Goal: Information Seeking & Learning: Learn about a topic

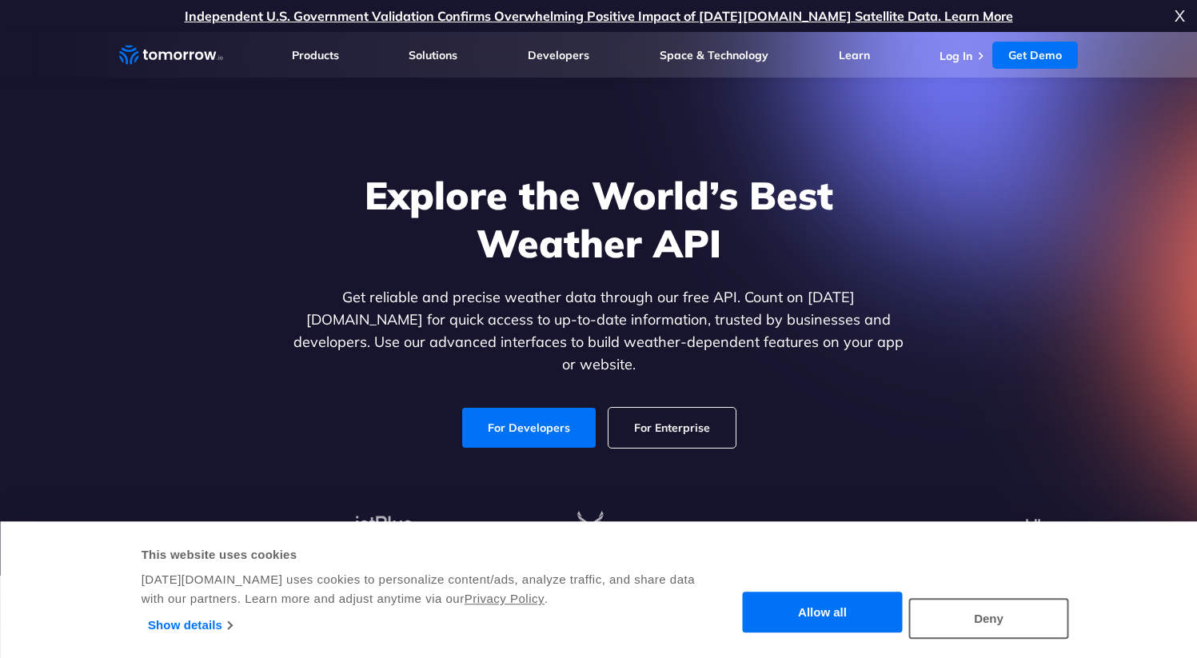
click at [812, 606] on button "Allow all" at bounding box center [823, 613] width 160 height 41
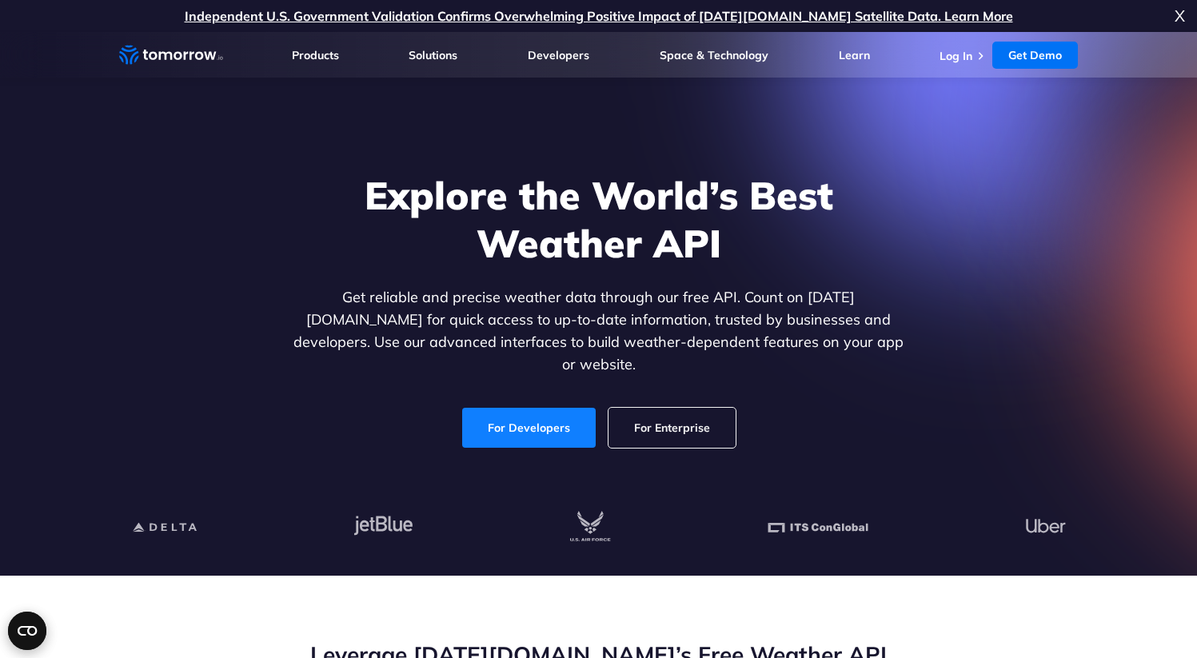
click at [561, 408] on link "For Developers" at bounding box center [529, 428] width 134 height 40
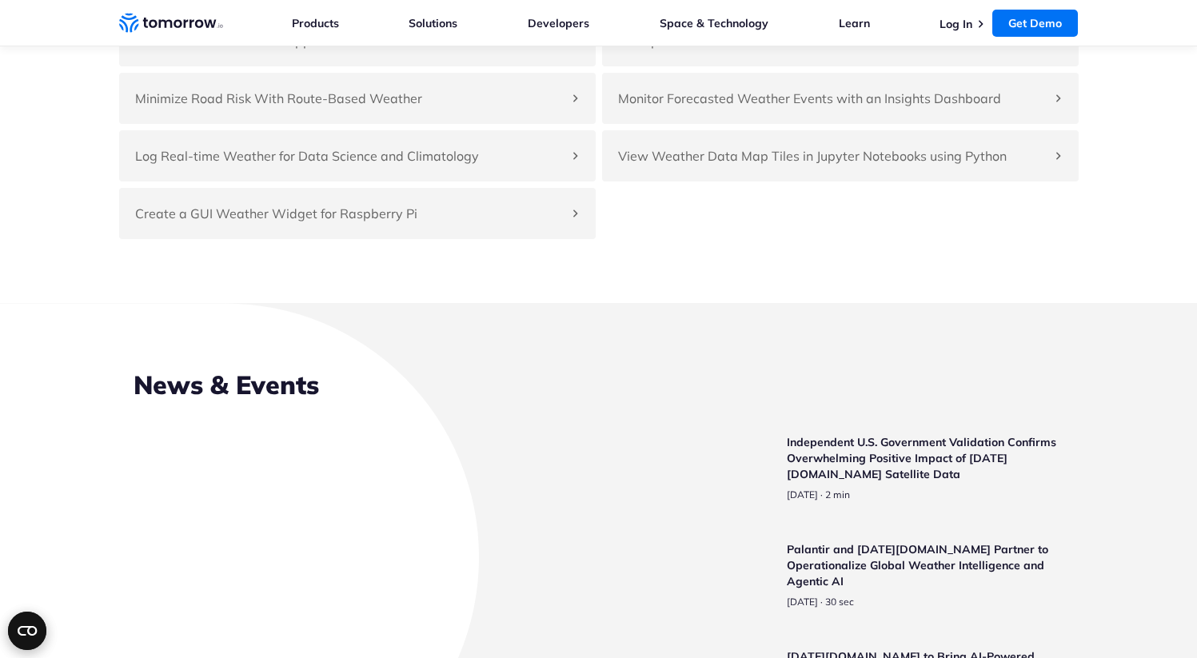
scroll to position [3751, 0]
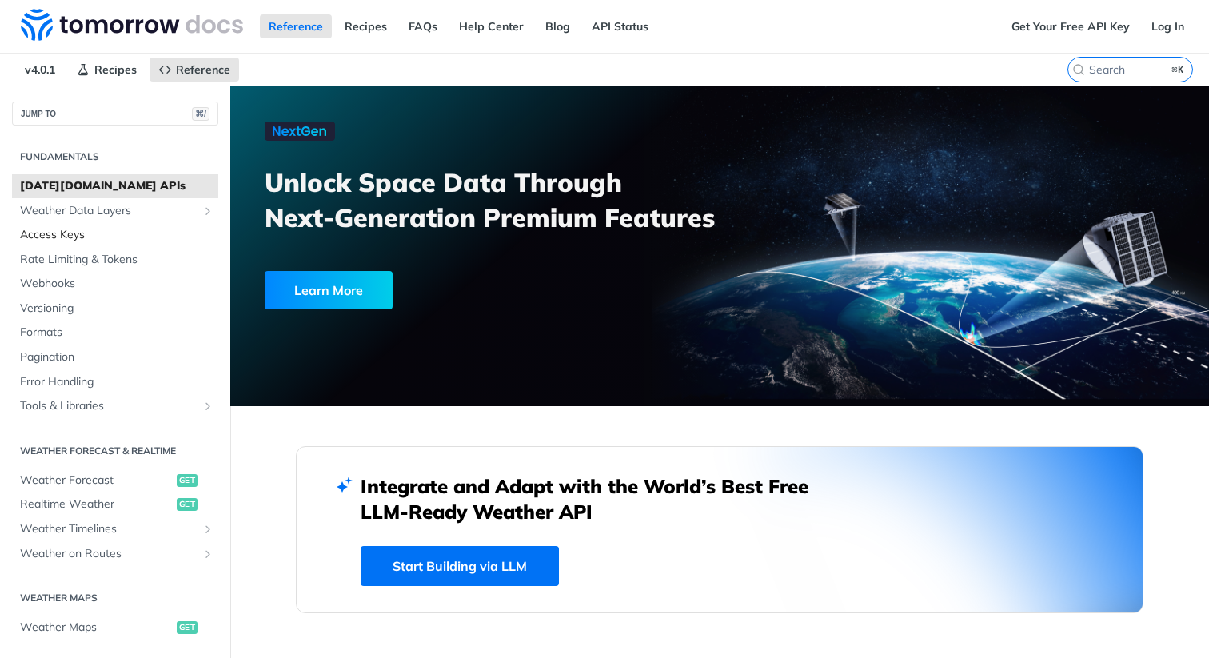
click at [34, 228] on span "Access Keys" at bounding box center [117, 235] width 194 height 16
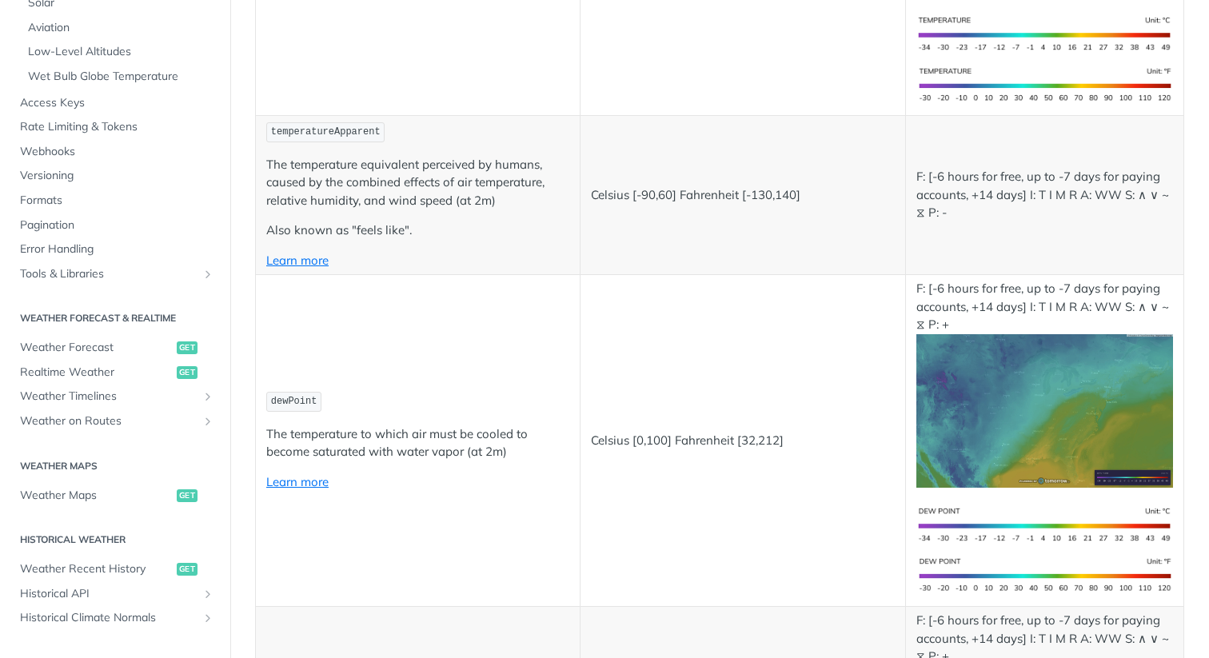
scroll to position [461, 0]
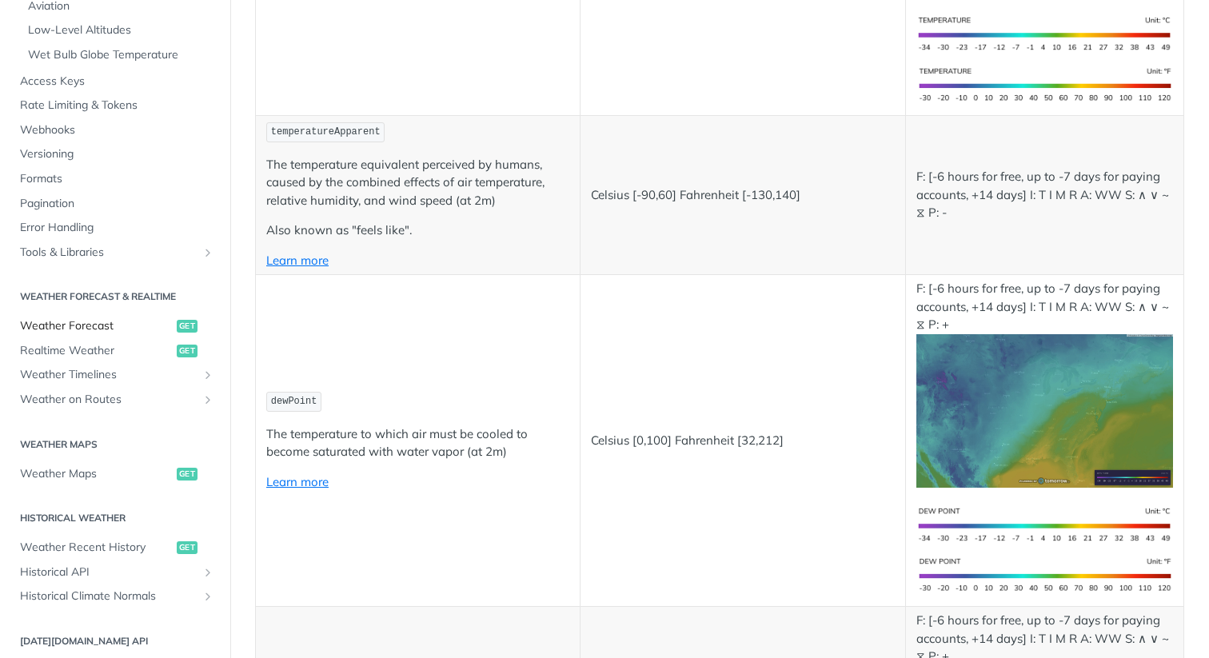
click at [72, 329] on span "Weather Forecast" at bounding box center [96, 326] width 153 height 16
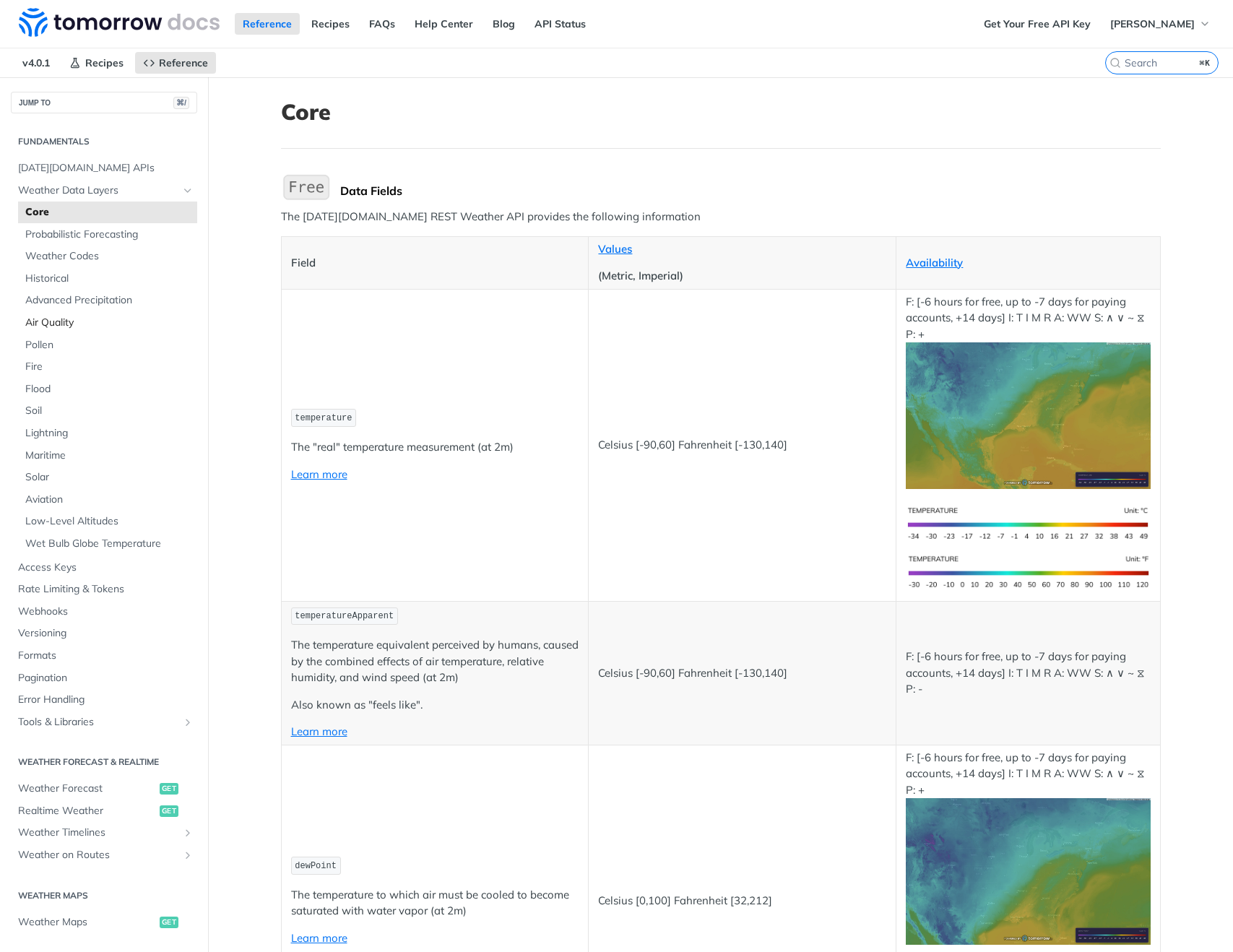
click at [72, 313] on link "Air Quality" at bounding box center [107, 323] width 179 height 22
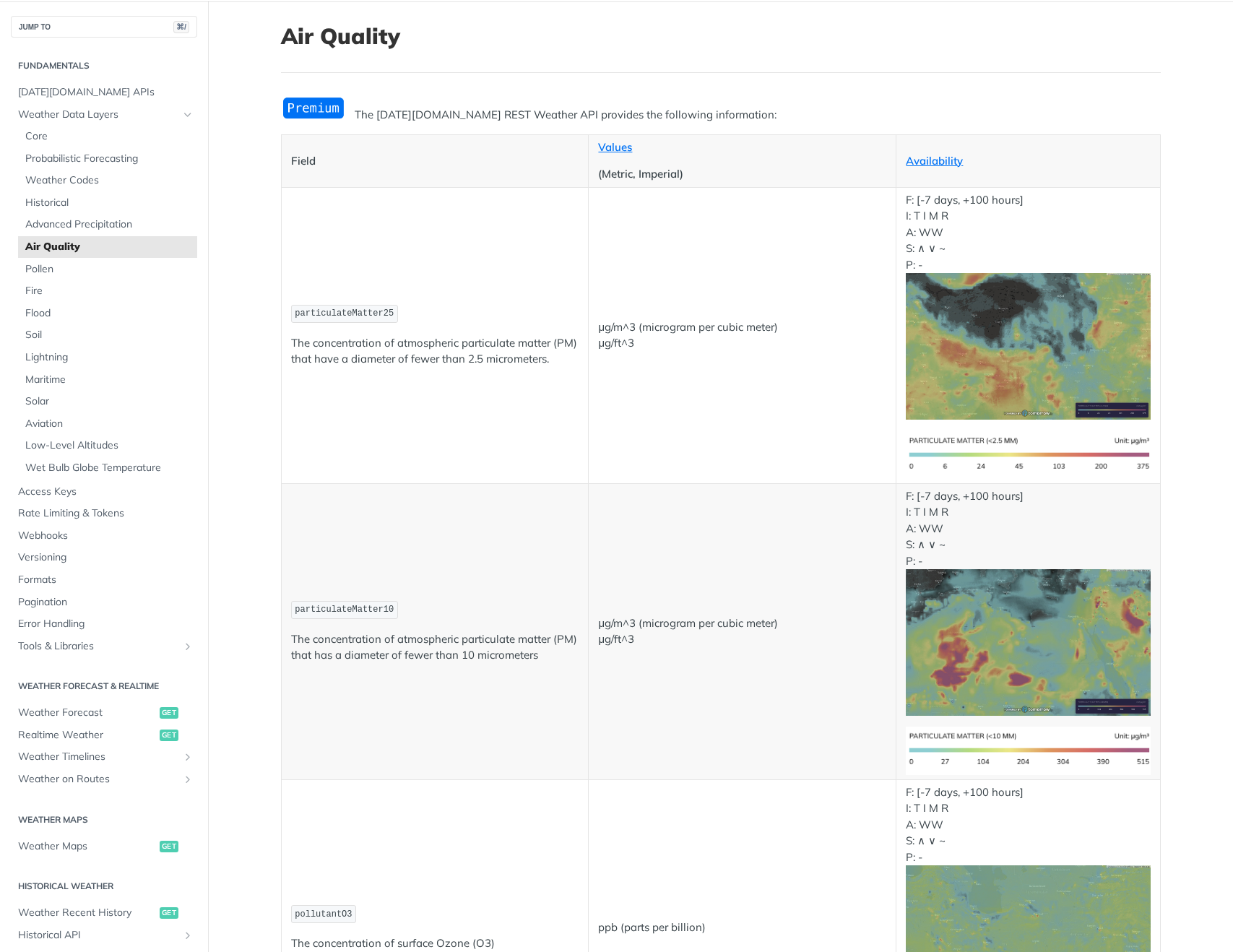
scroll to position [248, 0]
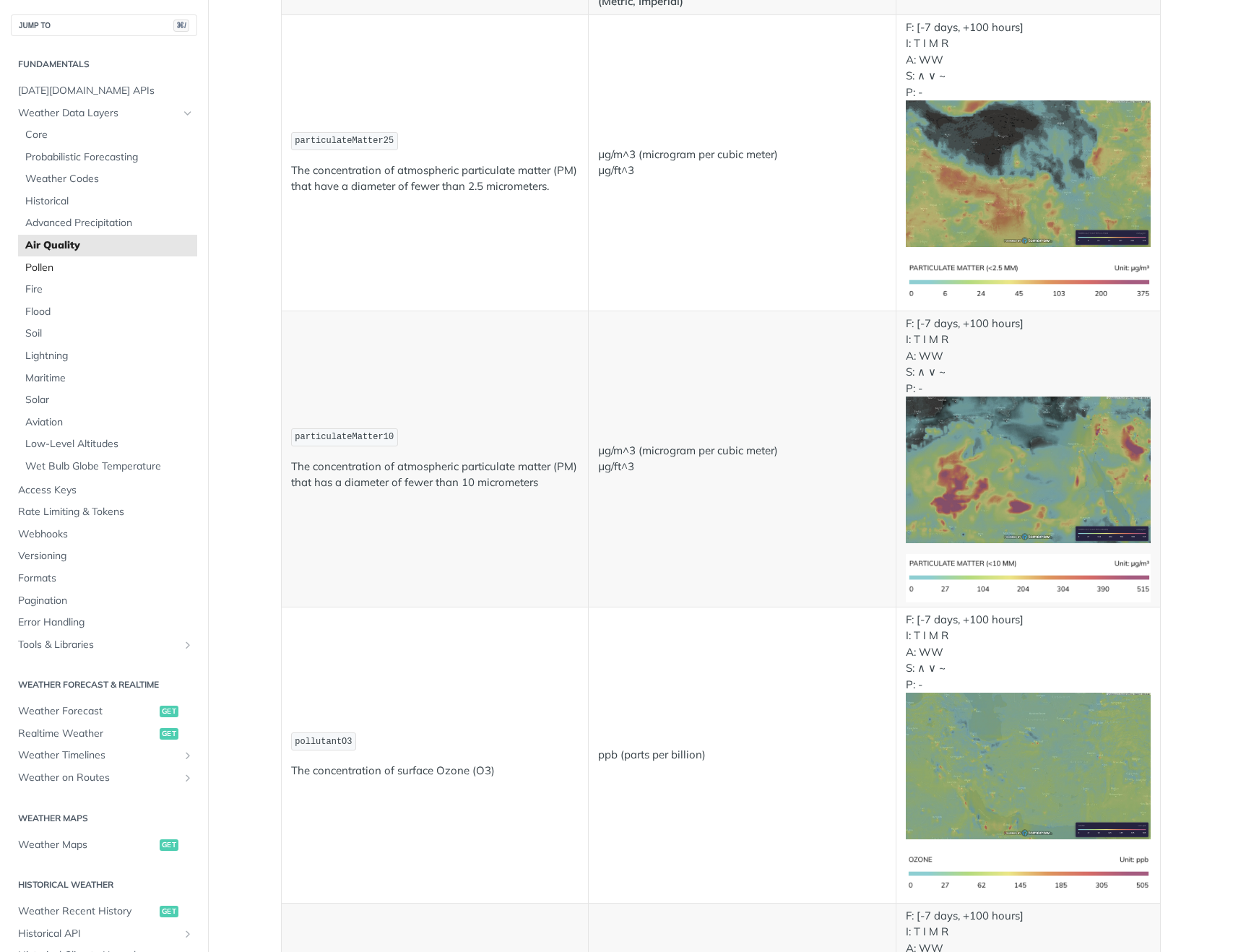
click at [43, 266] on span "Pollen" at bounding box center [109, 268] width 168 height 14
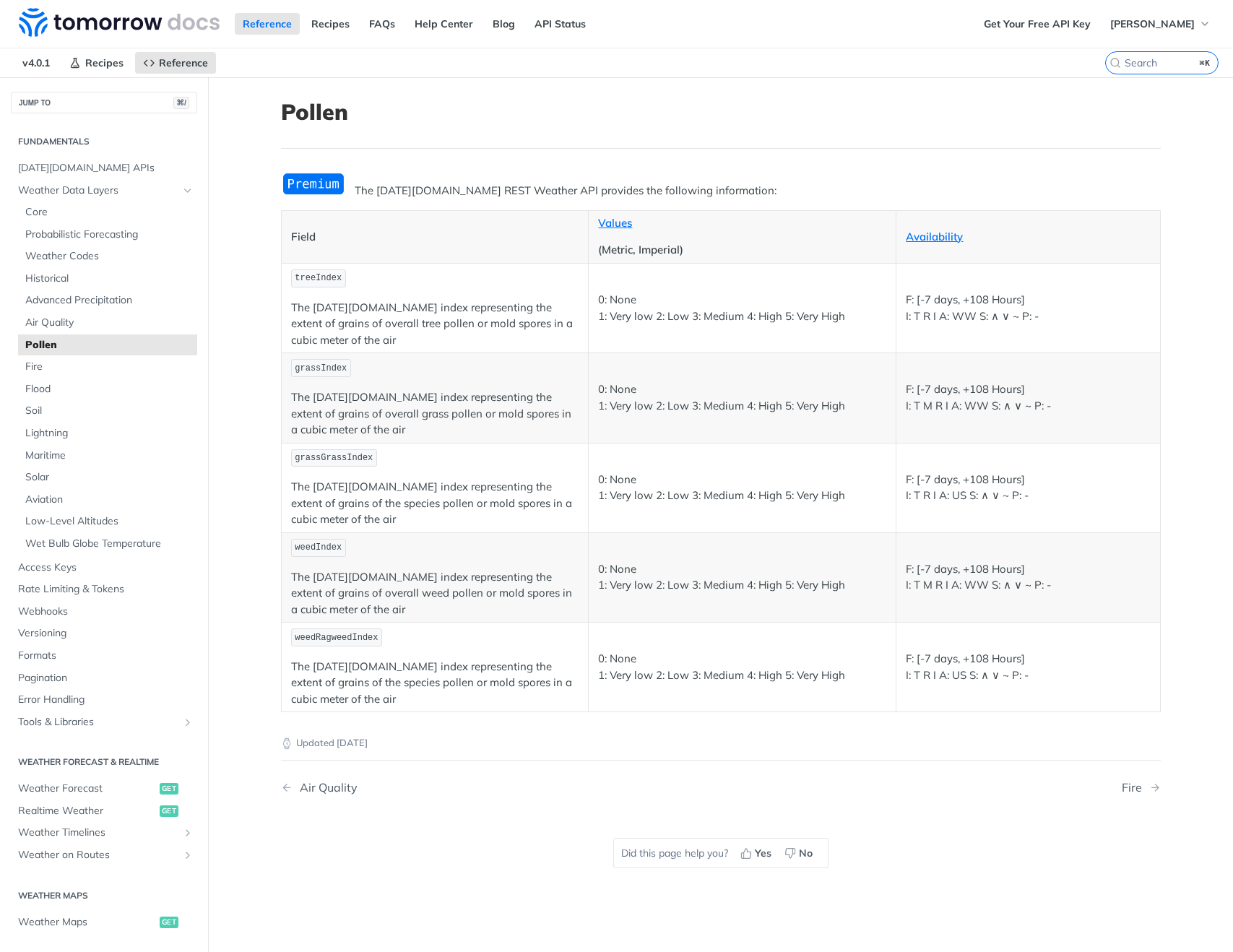
click at [317, 277] on span "treeIndex" at bounding box center [318, 277] width 47 height 10
copy span "treeIndex"
click at [314, 184] on img "Expand image" at bounding box center [313, 183] width 65 height 23
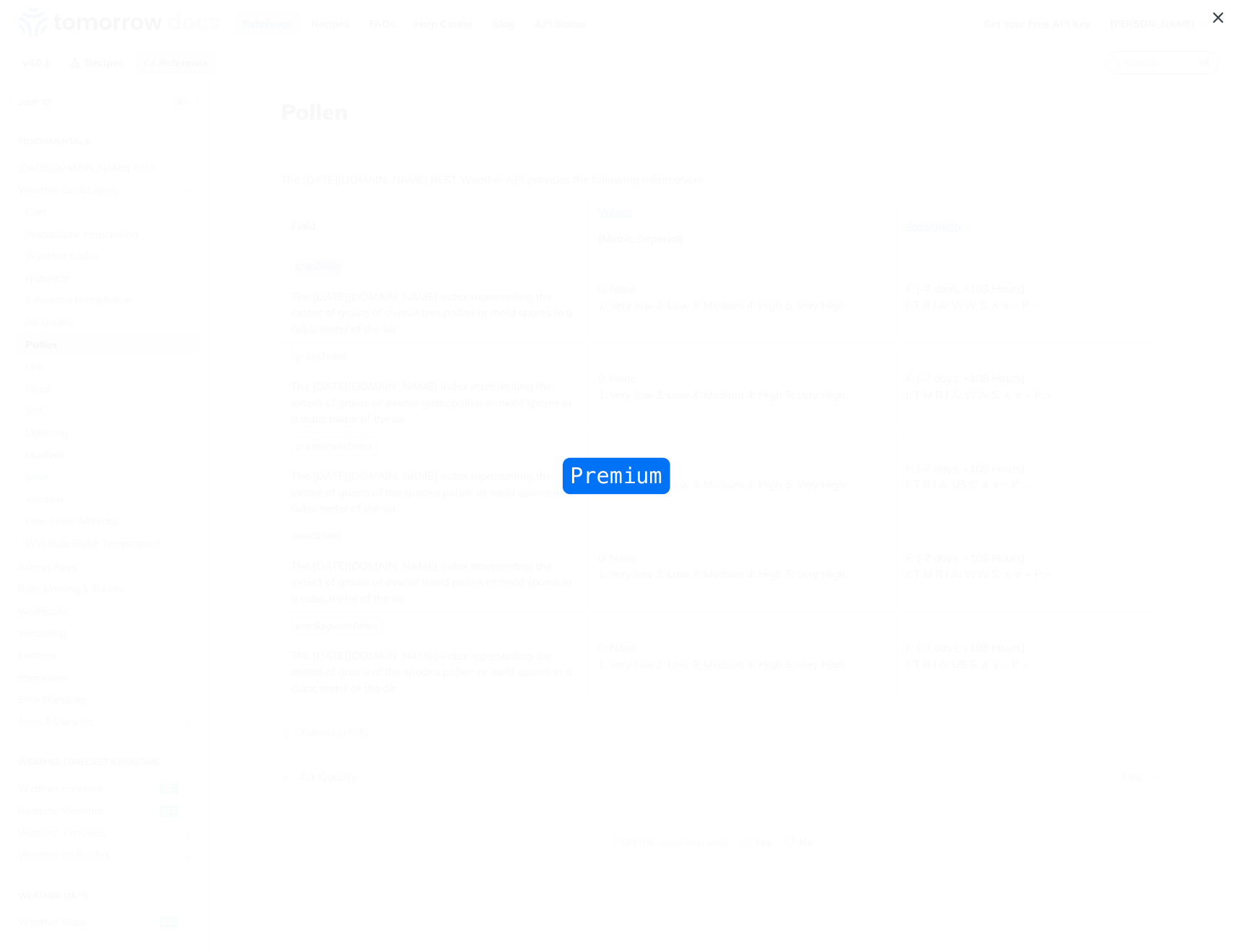
click at [541, 483] on img "Collapse image" at bounding box center [616, 476] width 115 height 42
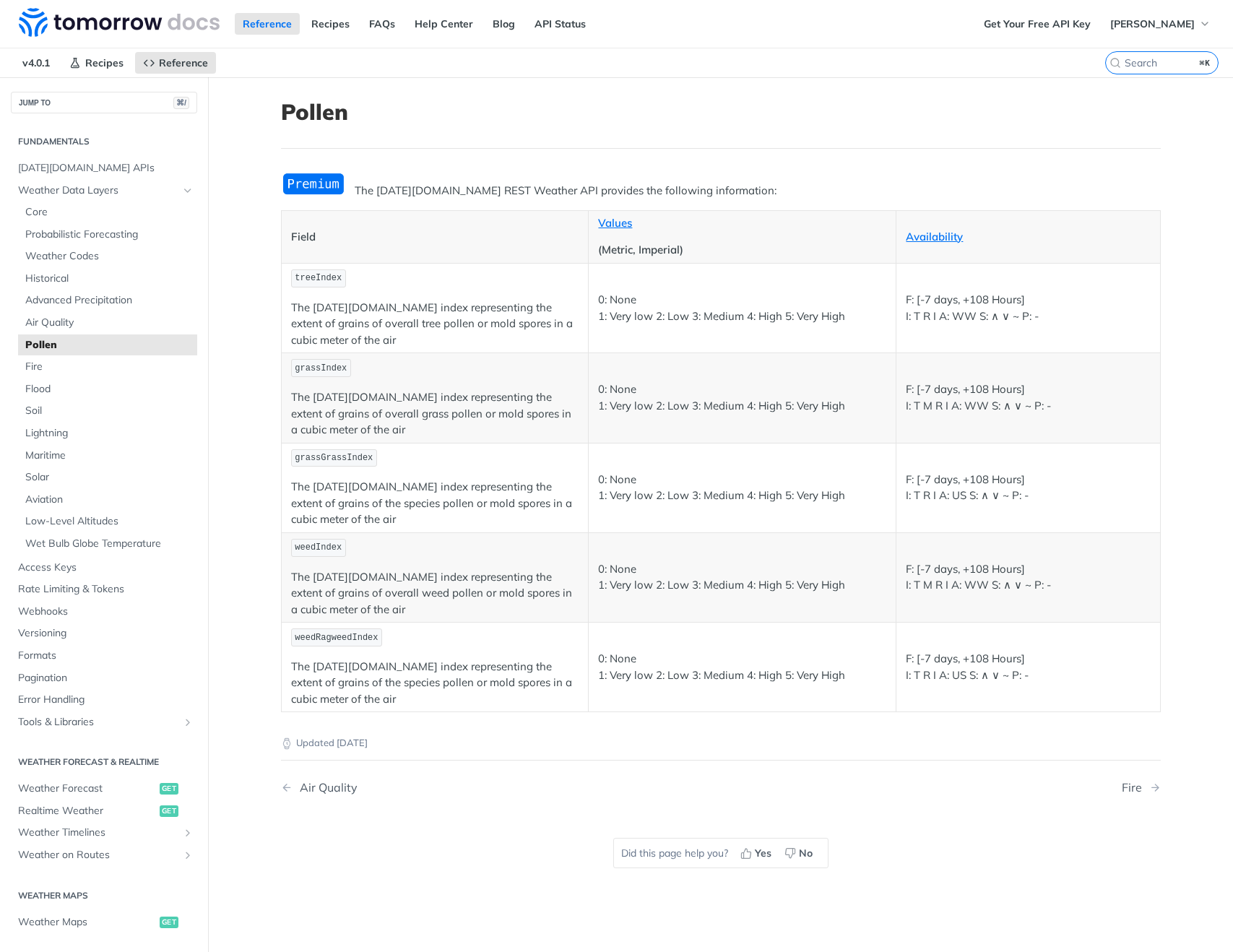
click at [346, 158] on article "Pollen The Tomorrow.io REST Weather API provides the following information: Fie…" at bounding box center [721, 554] width 925 height 952
drag, startPoint x: 282, startPoint y: 188, endPoint x: 294, endPoint y: 193, distance: 13.0
click at [282, 188] on img "Expand image" at bounding box center [313, 183] width 65 height 23
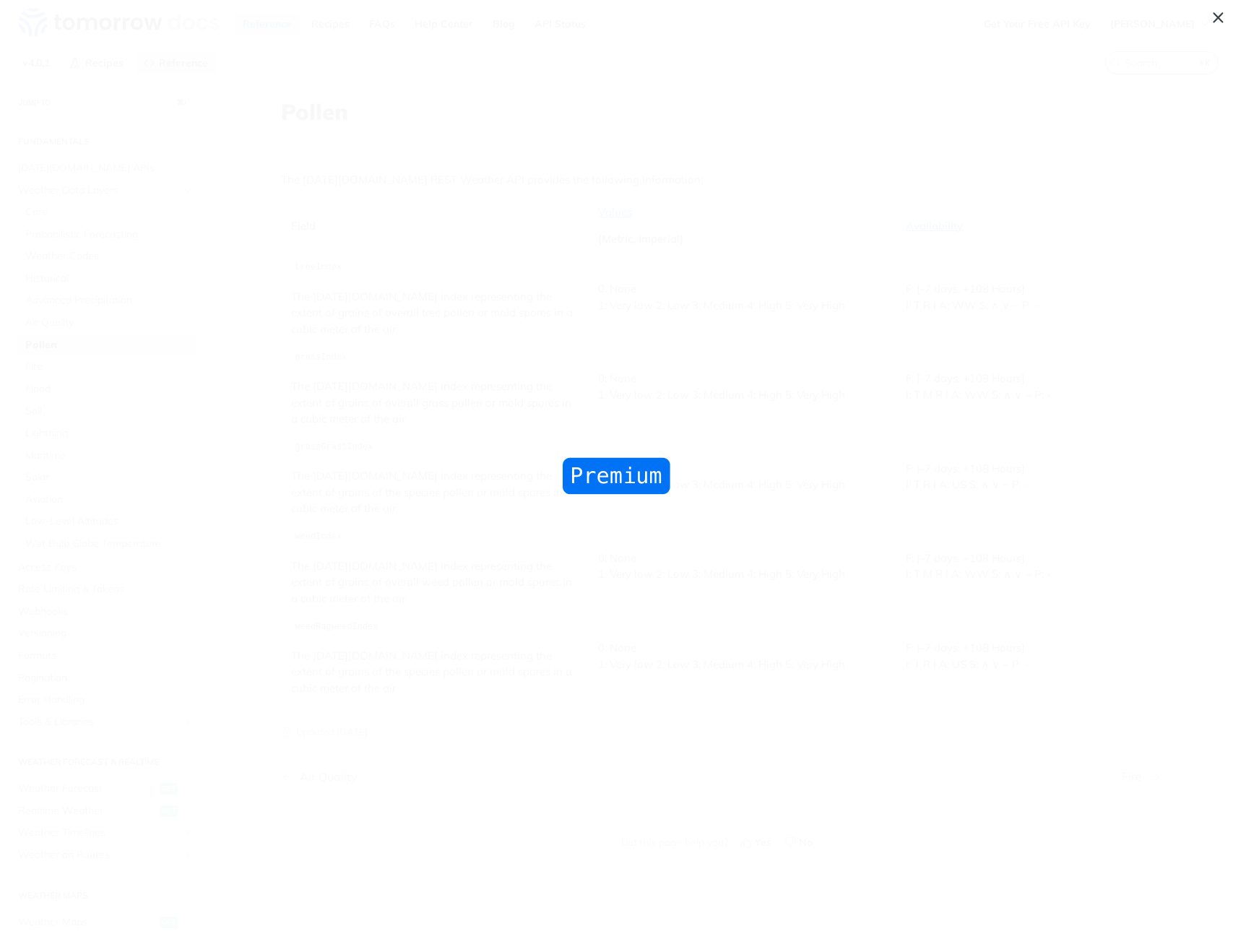
click at [541, 389] on span "Collapse image" at bounding box center [616, 476] width 1233 height 952
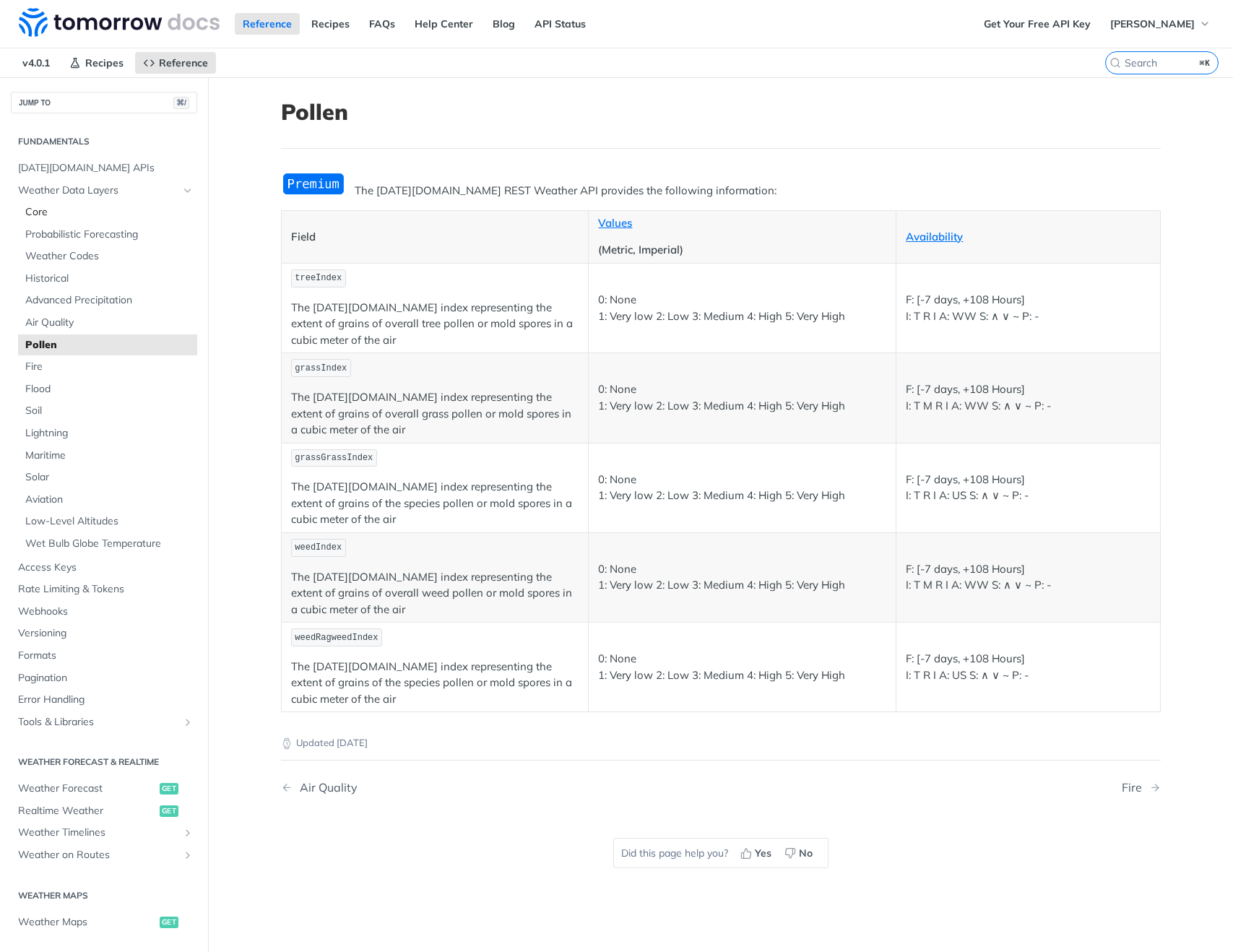
click at [49, 208] on span "Core" at bounding box center [109, 212] width 168 height 14
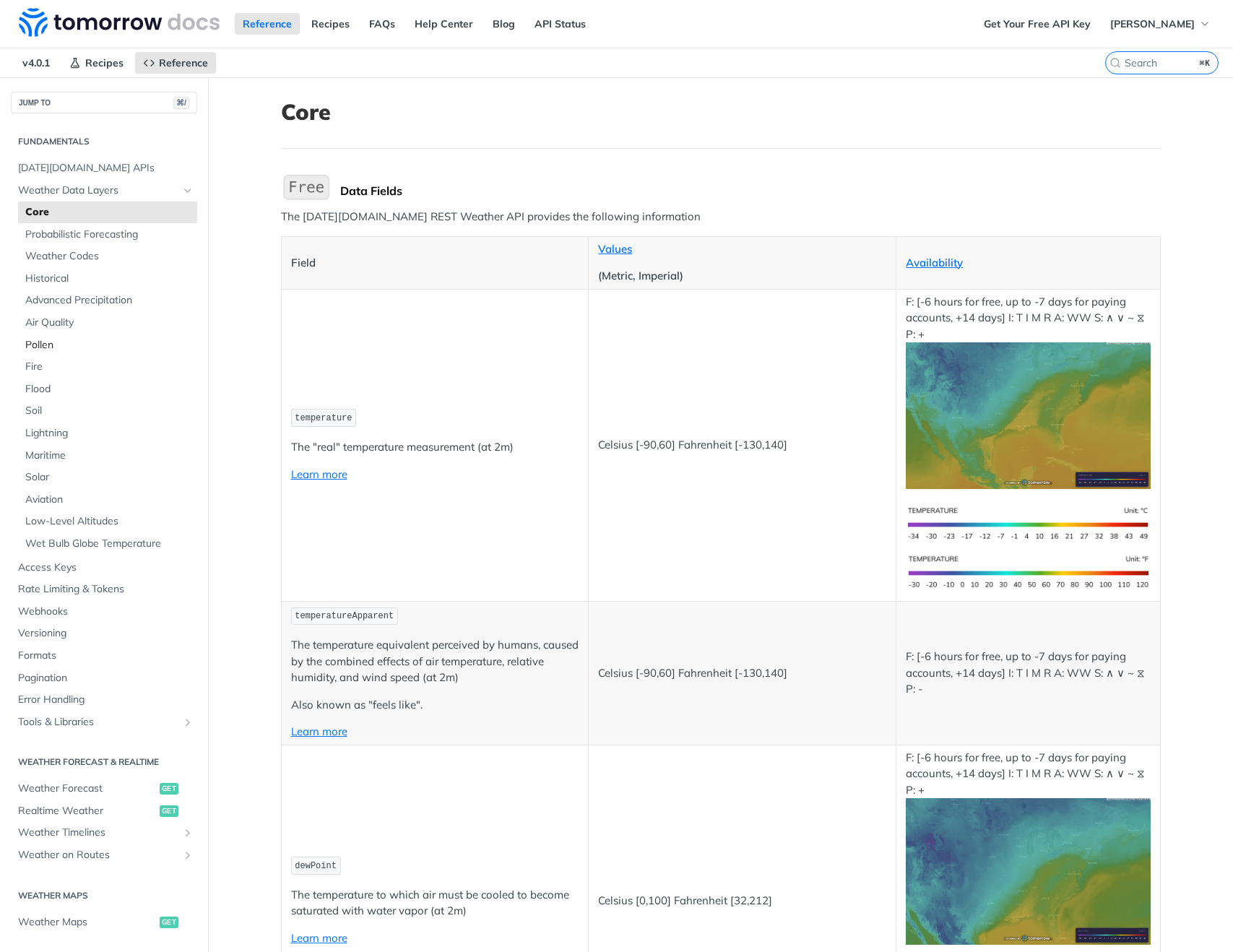
click at [43, 344] on span "Pollen" at bounding box center [109, 345] width 168 height 14
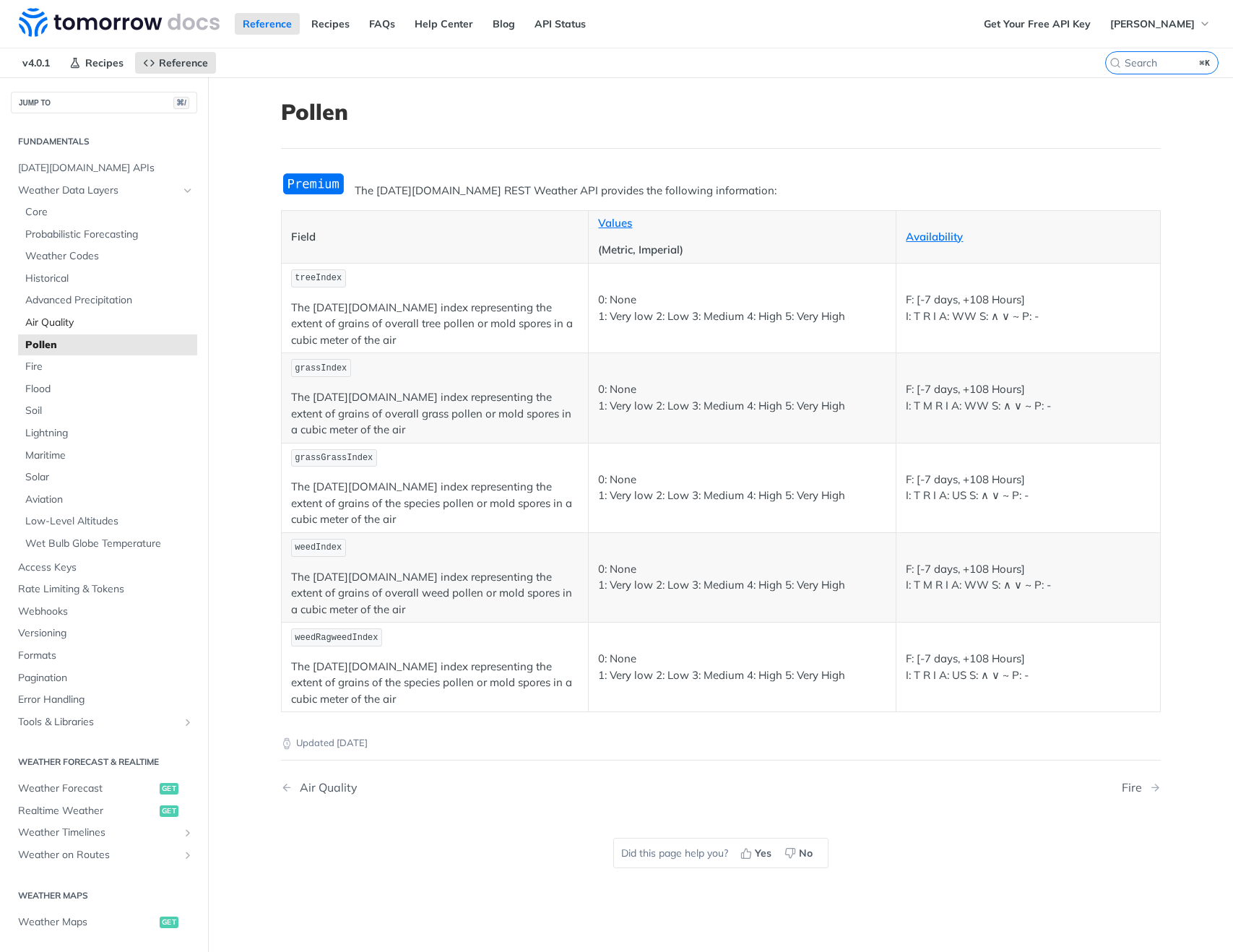
click at [54, 327] on span "Air Quality" at bounding box center [109, 323] width 168 height 14
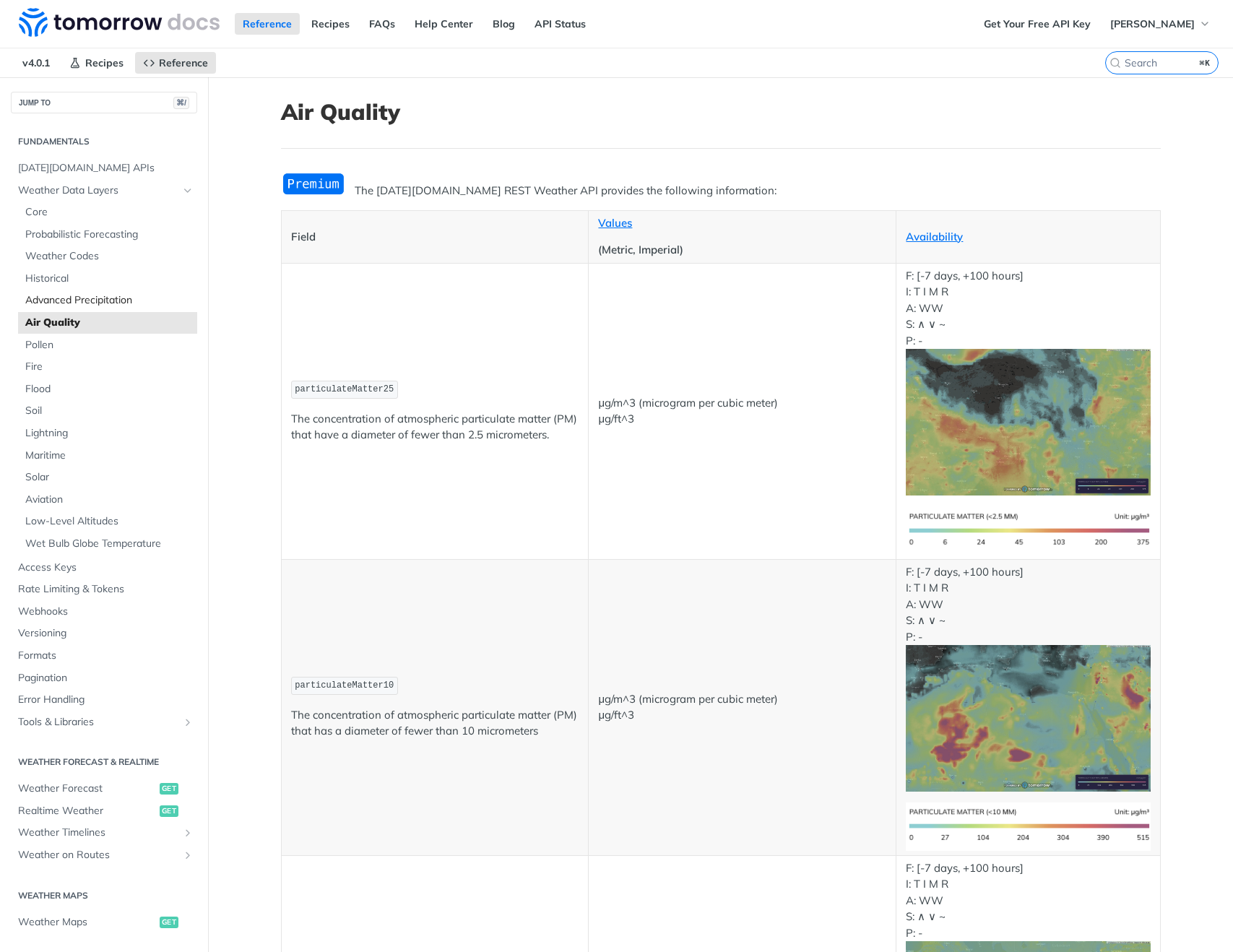
click at [61, 305] on span "Advanced Precipitation" at bounding box center [109, 301] width 168 height 14
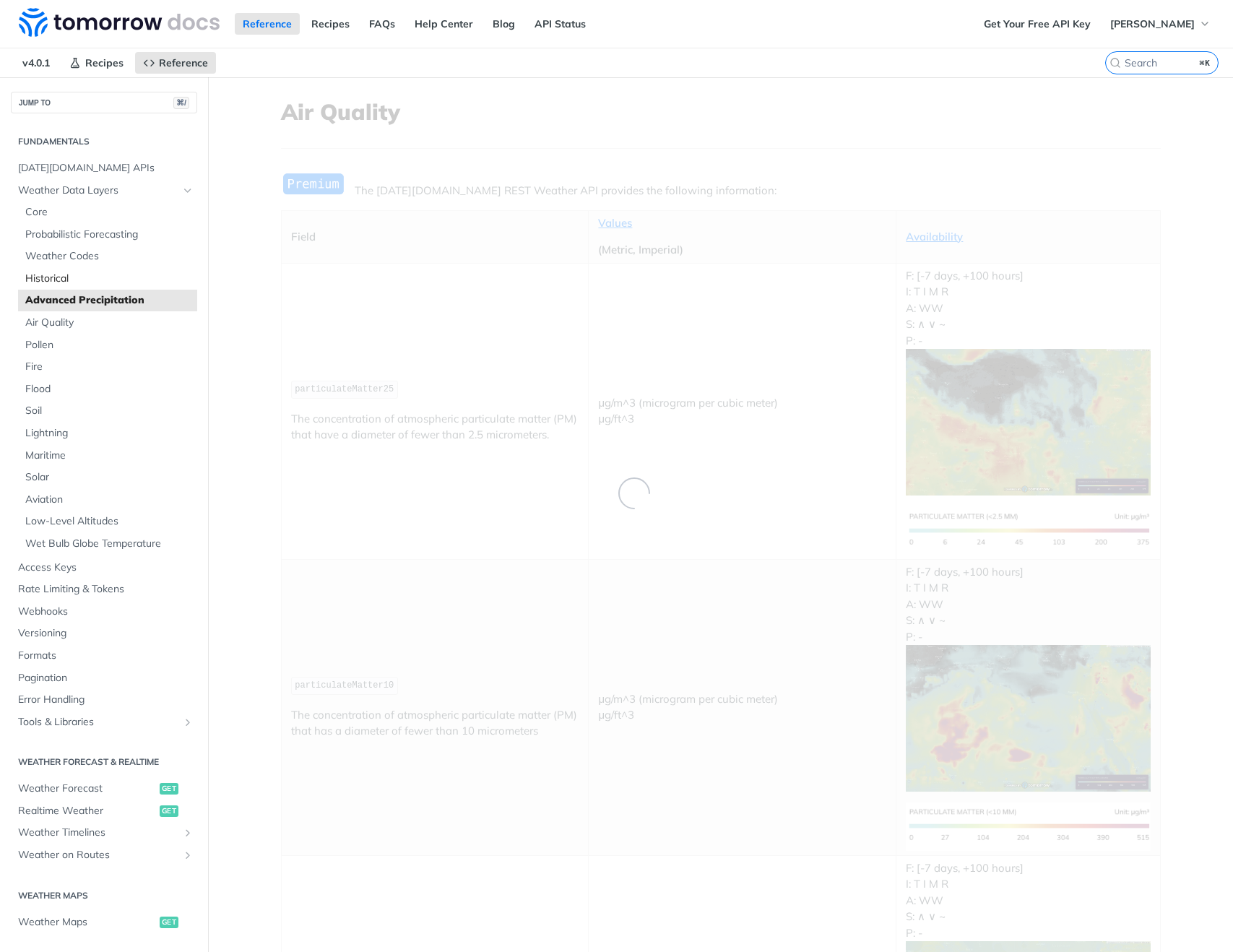
click at [58, 277] on span "Historical" at bounding box center [109, 279] width 168 height 14
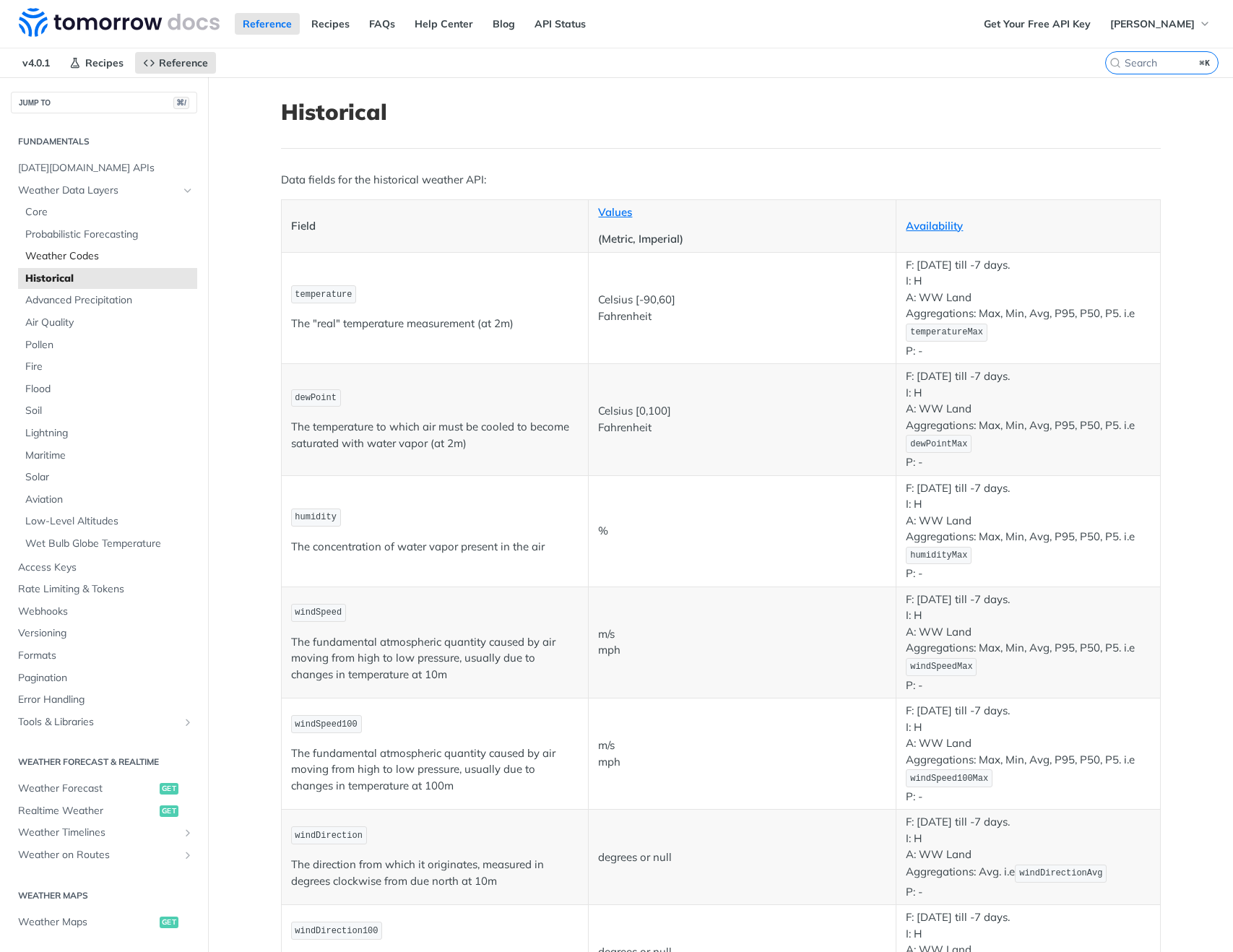
click at [51, 248] on link "Weather Codes" at bounding box center [107, 257] width 179 height 22
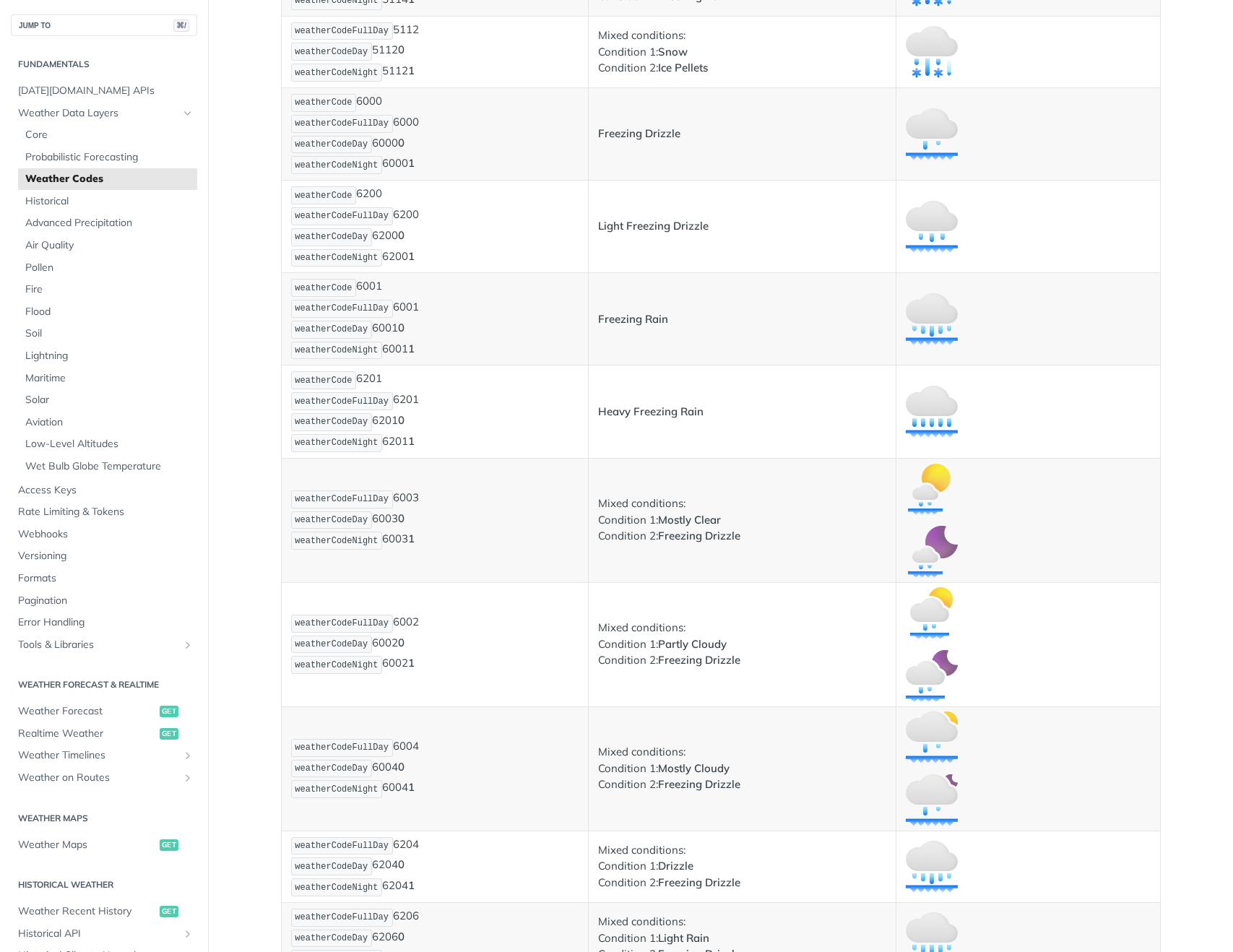
scroll to position [4400, 0]
